Goal: Task Accomplishment & Management: Use online tool/utility

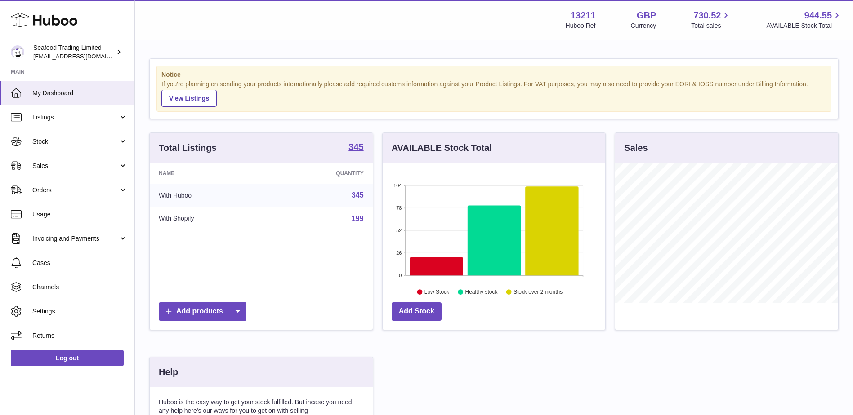
scroll to position [140, 223]
click at [35, 196] on link "Orders" at bounding box center [67, 190] width 134 height 24
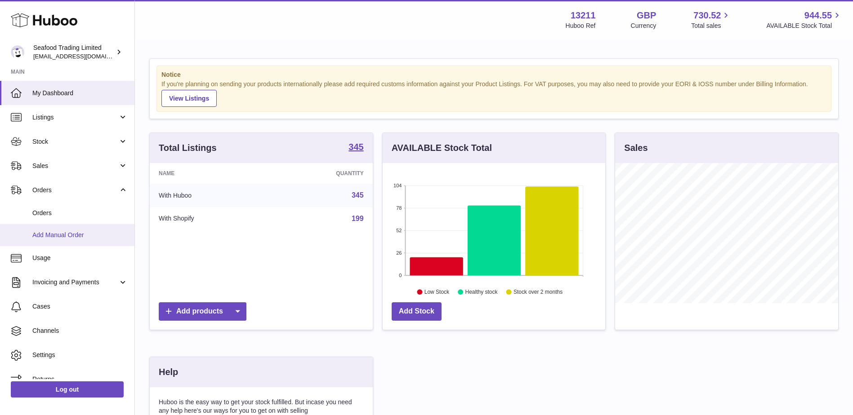
click at [46, 244] on link "Add Manual Order" at bounding box center [67, 235] width 134 height 22
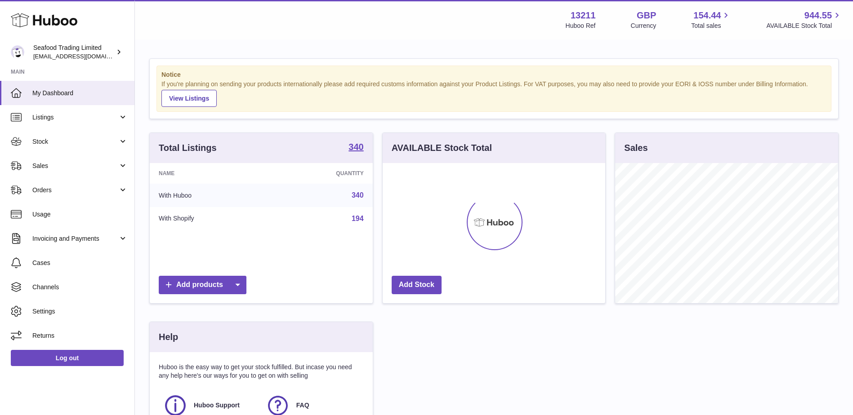
scroll to position [140, 223]
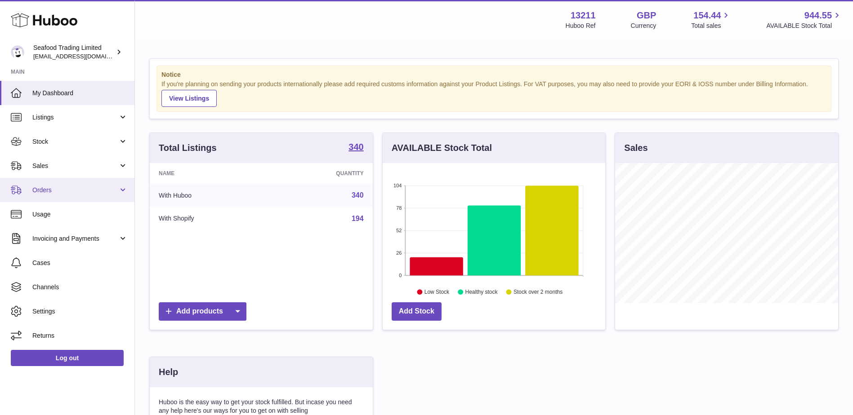
click at [56, 190] on span "Orders" at bounding box center [75, 190] width 86 height 9
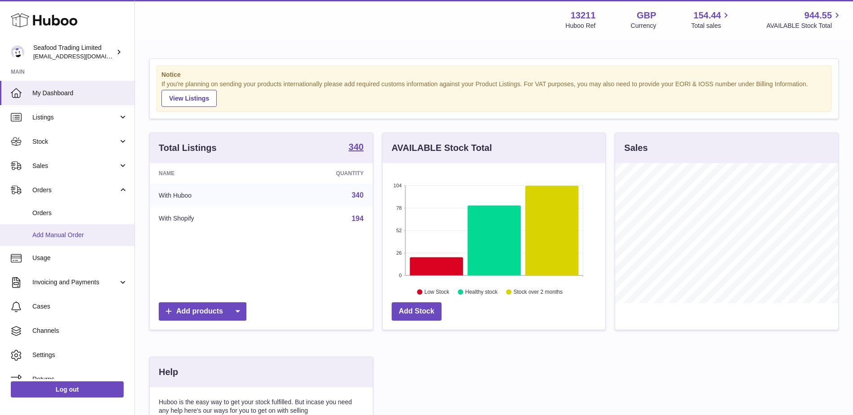
click at [55, 237] on span "Add Manual Order" at bounding box center [79, 235] width 95 height 9
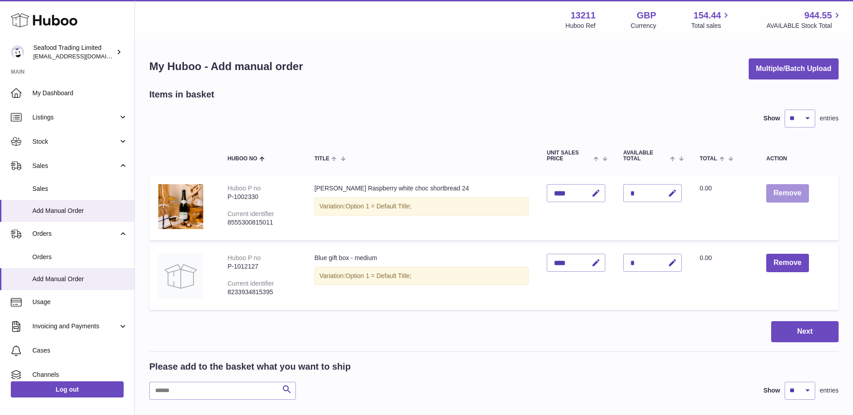
click at [790, 190] on button "Remove" at bounding box center [787, 193] width 42 height 18
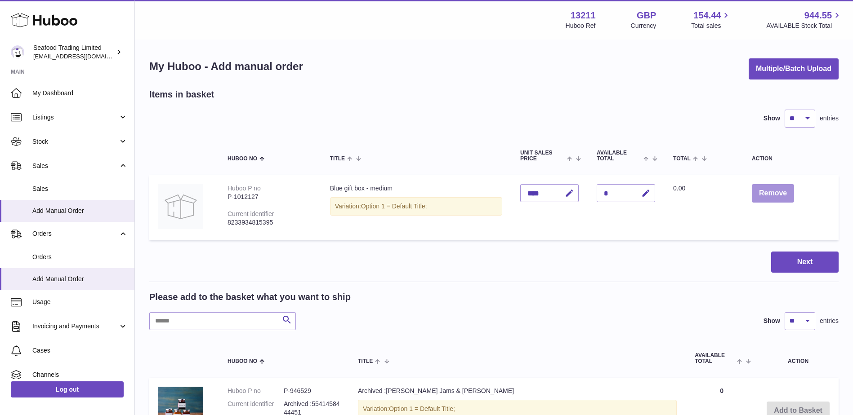
click at [790, 190] on button "Remove" at bounding box center [773, 193] width 42 height 18
